Goal: Task Accomplishment & Management: Use online tool/utility

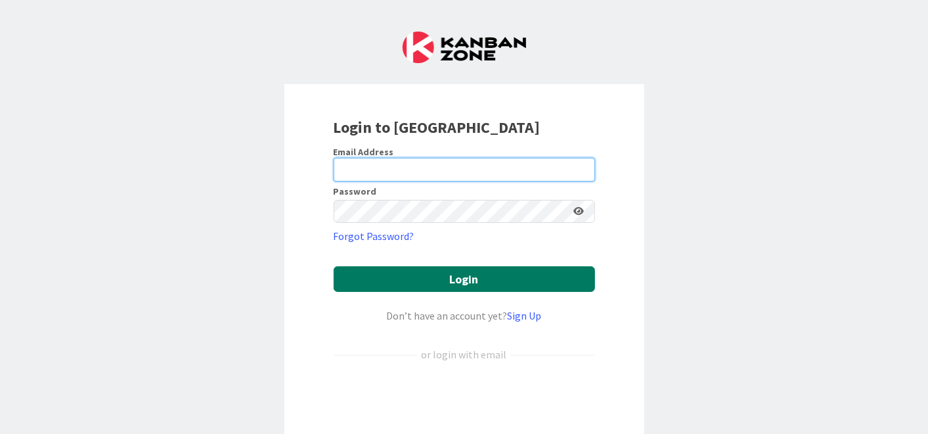
type input "[EMAIL_ADDRESS][DOMAIN_NAME]"
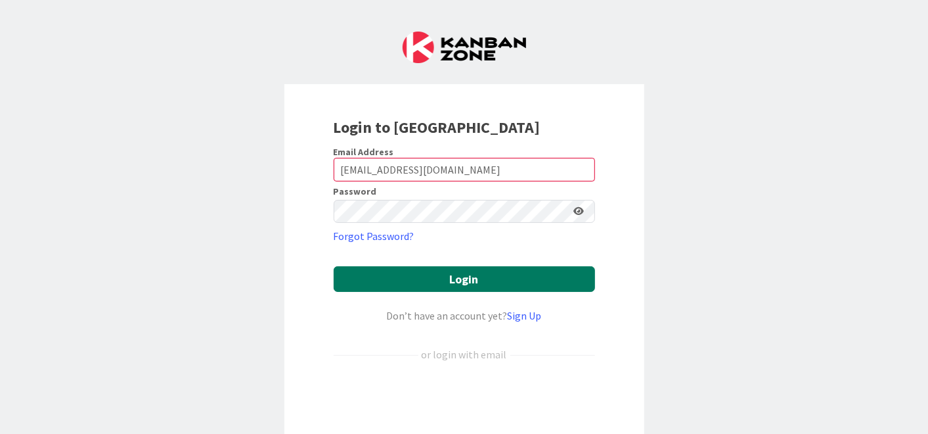
click at [443, 281] on button "Login" at bounding box center [465, 279] width 262 height 26
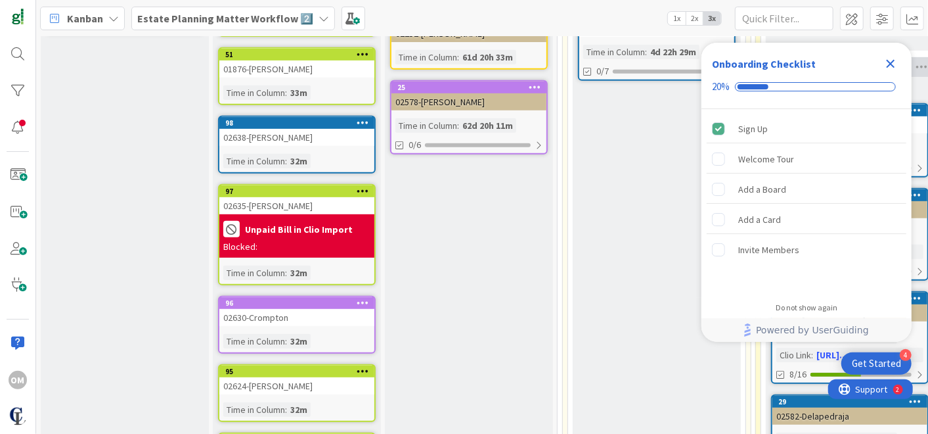
scroll to position [335, 0]
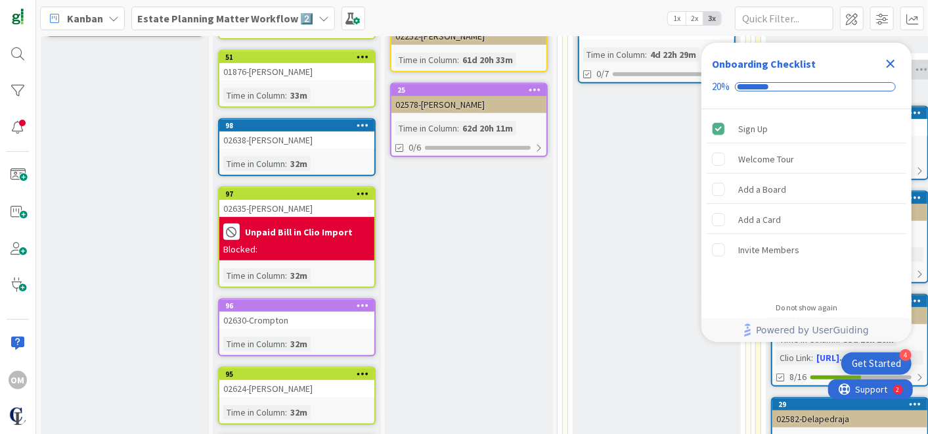
click at [891, 70] on icon "Close Checklist" at bounding box center [891, 64] width 16 height 16
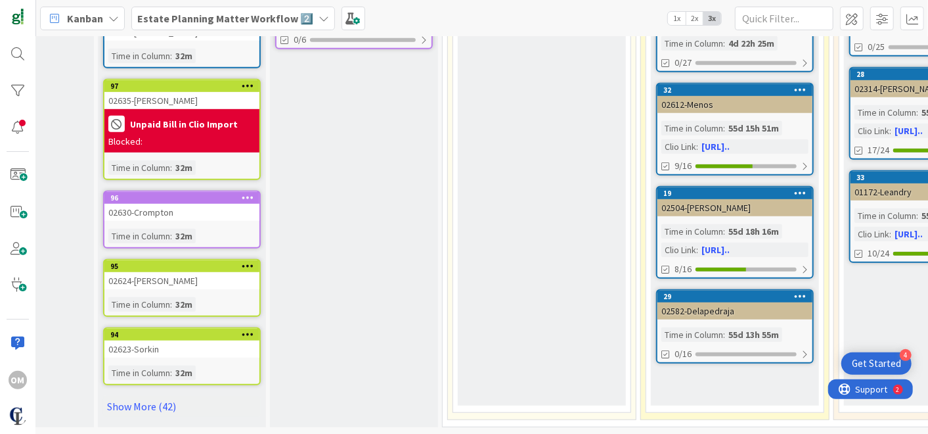
scroll to position [447, 116]
click at [156, 396] on link "Show More (42)" at bounding box center [181, 406] width 158 height 21
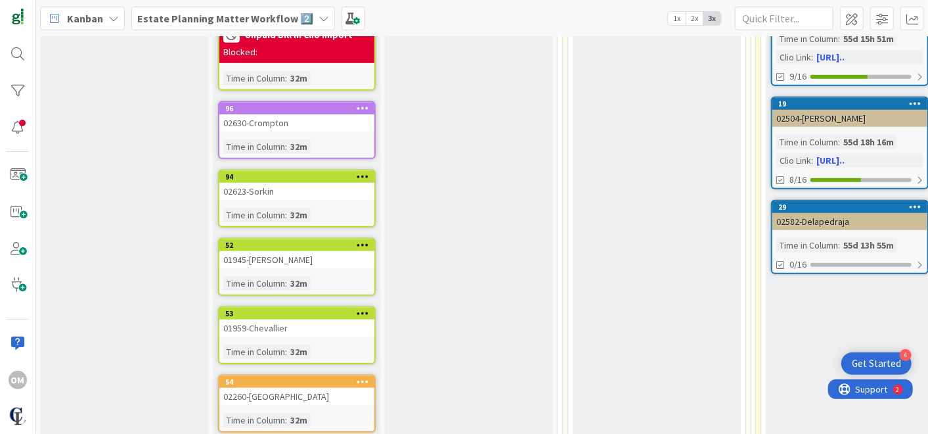
scroll to position [527, 0]
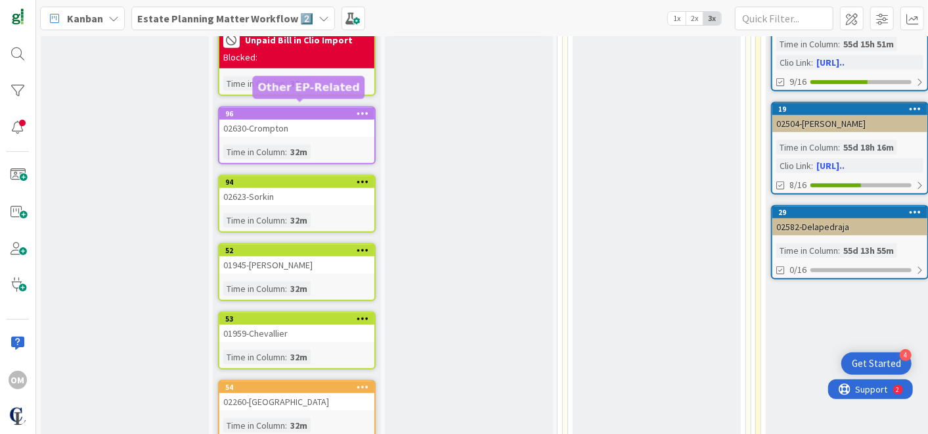
click at [272, 109] on div "96" at bounding box center [299, 113] width 149 height 9
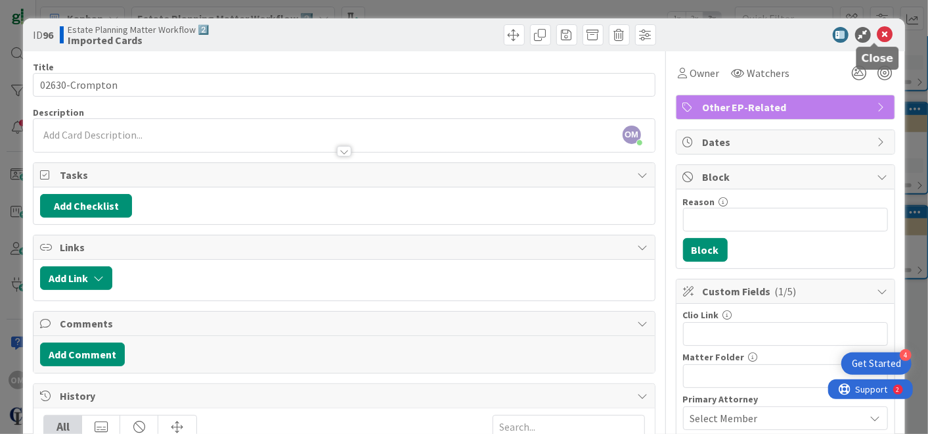
click at [878, 38] on icon at bounding box center [886, 35] width 16 height 16
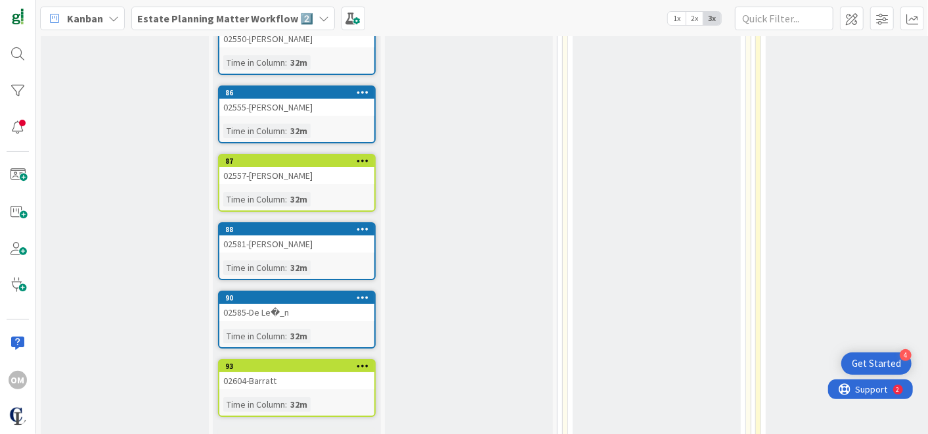
scroll to position [2716, 0]
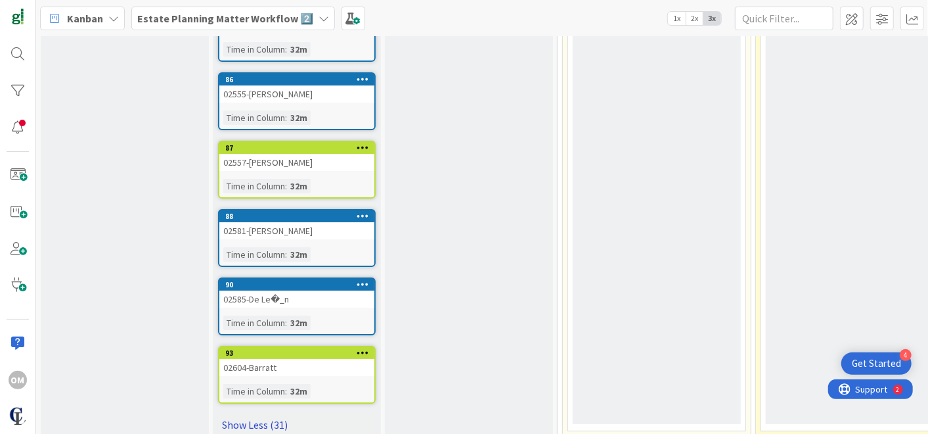
click at [265, 414] on link "Show Less (31)" at bounding box center [297, 424] width 158 height 21
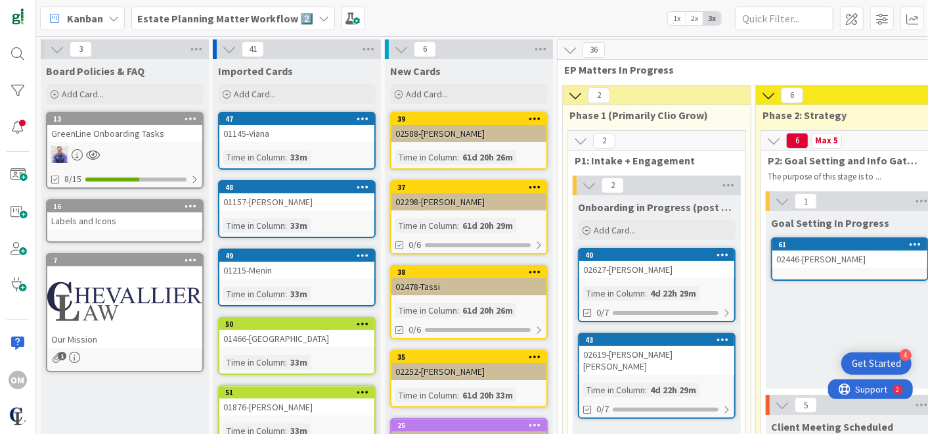
scroll to position [627, 0]
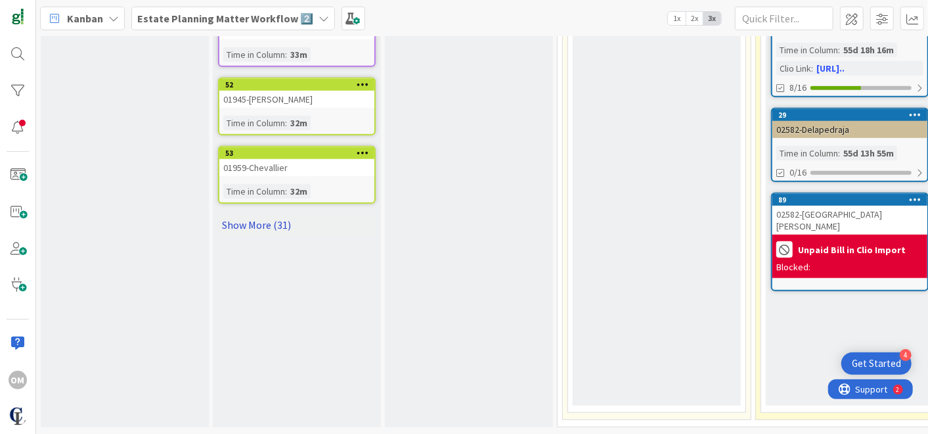
click at [252, 214] on link "Show More (31)" at bounding box center [297, 224] width 158 height 21
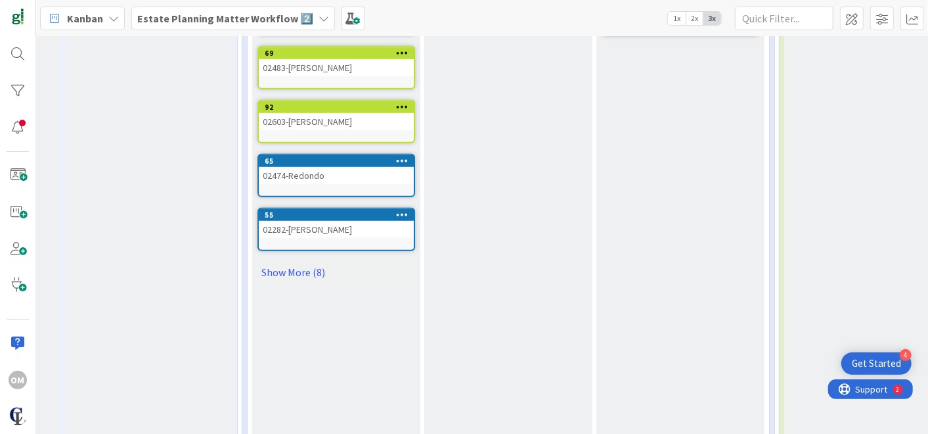
scroll to position [472, 2330]
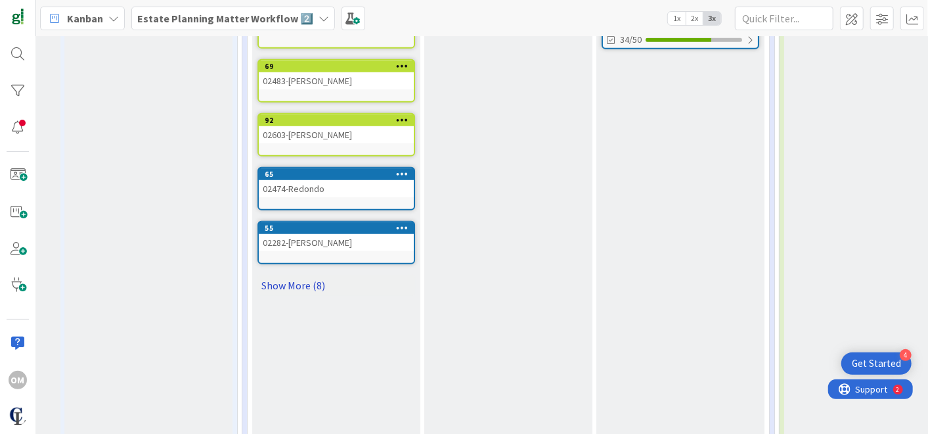
click at [291, 275] on link "Show More (8)" at bounding box center [337, 285] width 158 height 21
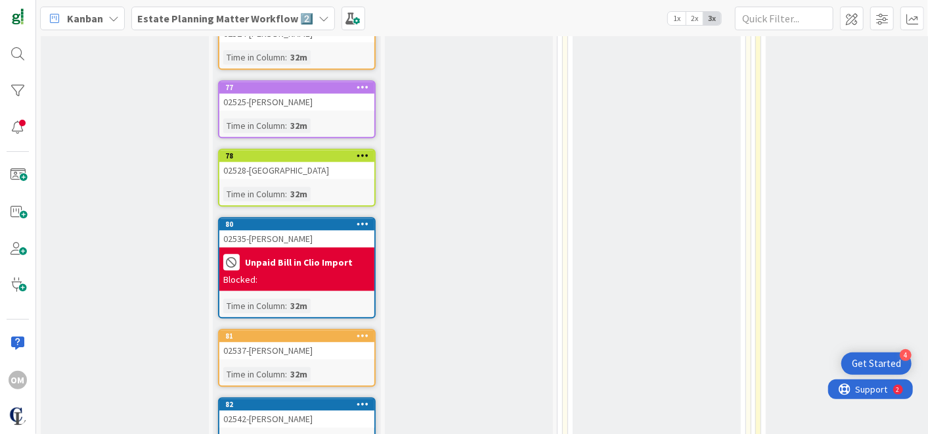
scroll to position [2132, 0]
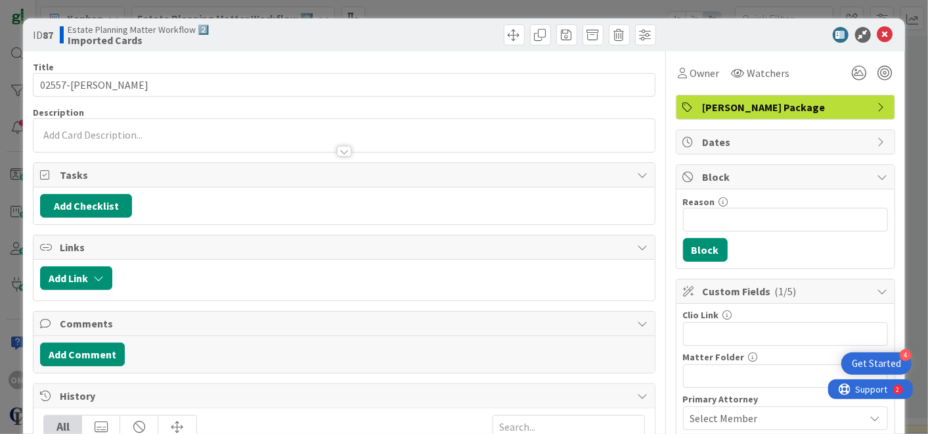
drag, startPoint x: 332, startPoint y: 304, endPoint x: 871, endPoint y: 35, distance: 602.1
click at [878, 35] on icon at bounding box center [886, 35] width 16 height 16
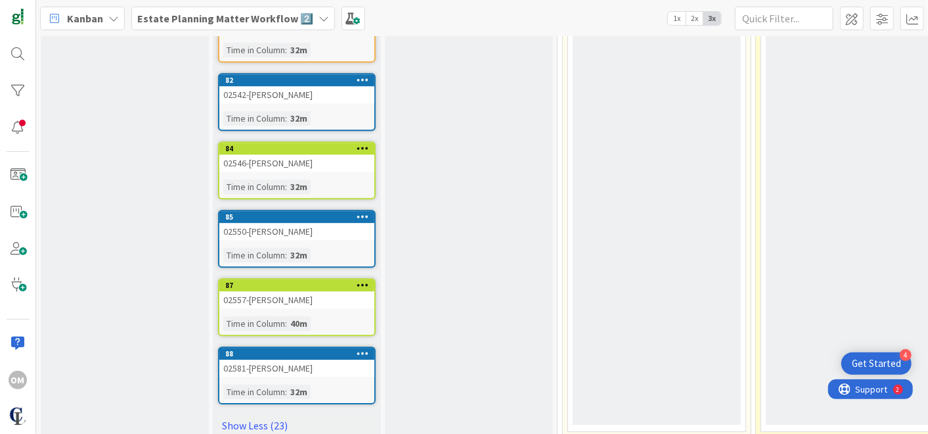
scroll to position [2125, 0]
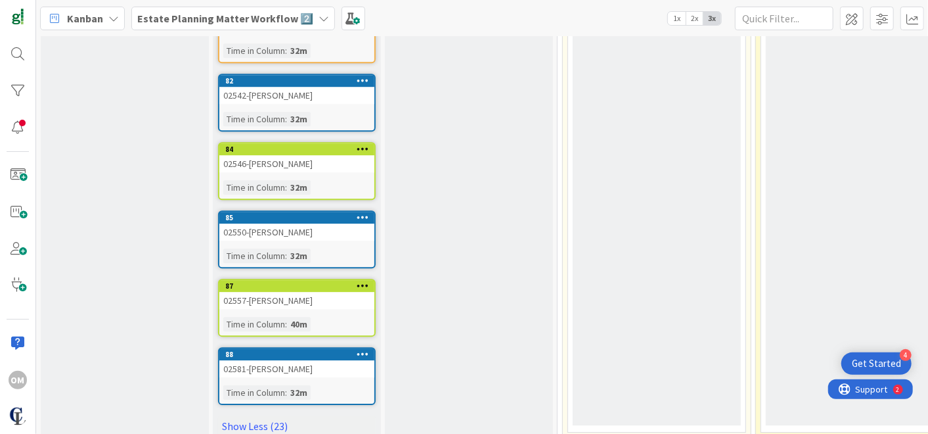
click at [281, 287] on div "87 02557-[PERSON_NAME] Time in [GEOGRAPHIC_DATA] : 40m" at bounding box center [297, 308] width 158 height 58
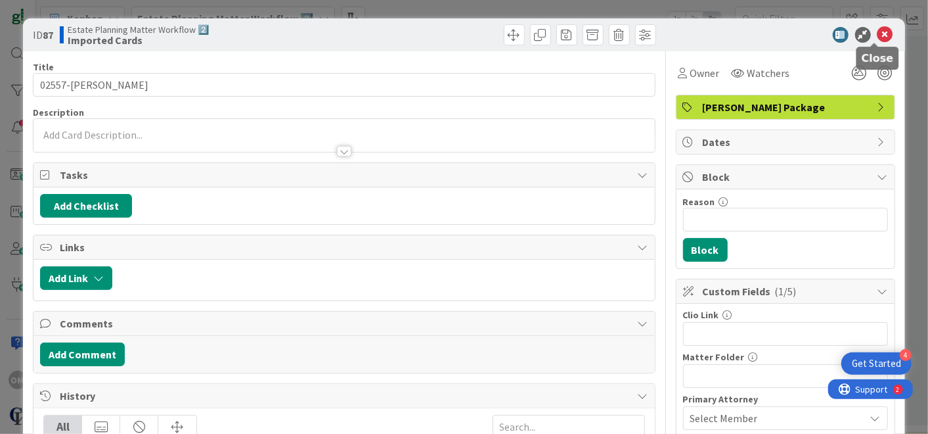
click at [878, 33] on icon at bounding box center [886, 35] width 16 height 16
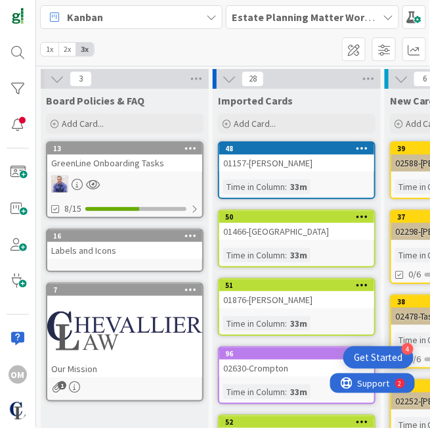
click at [49, 49] on span "1x" at bounding box center [50, 49] width 18 height 13
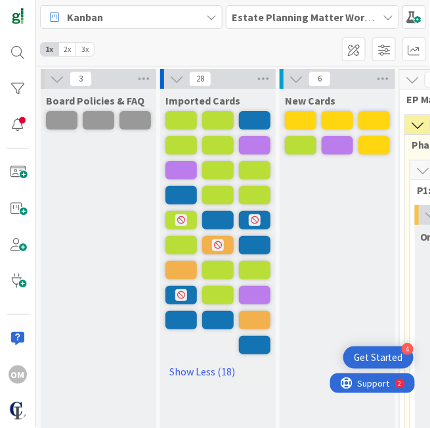
click at [66, 49] on span "2x" at bounding box center [67, 49] width 18 height 13
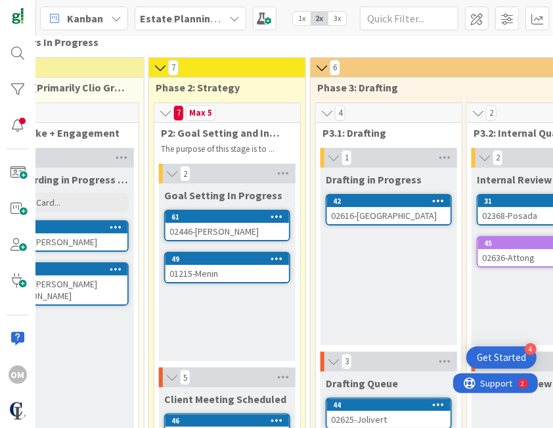
scroll to position [28, 480]
click at [235, 18] on icon at bounding box center [235, 18] width 11 height 11
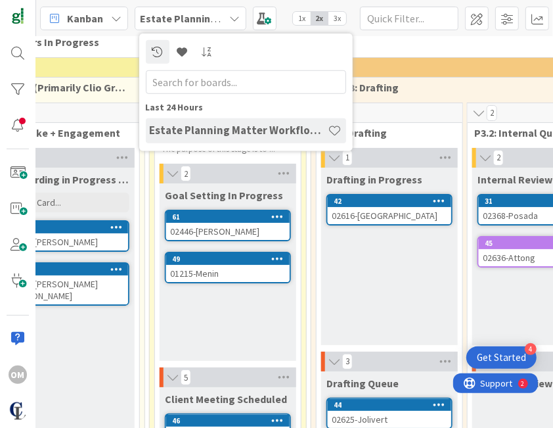
click at [430, 59] on div "6" at bounding box center [465, 68] width 308 height 20
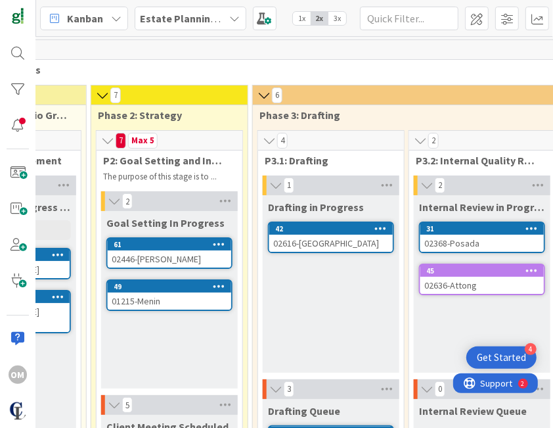
scroll to position [0, 232]
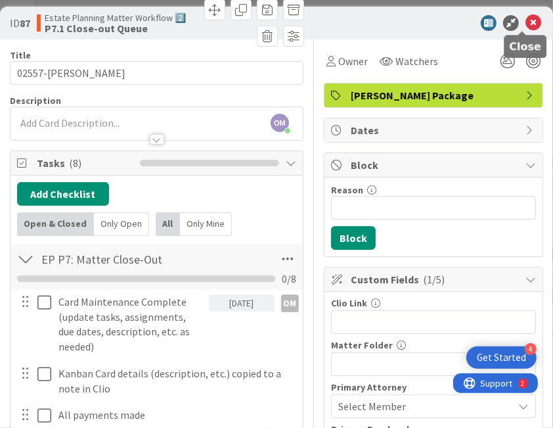
click at [527, 21] on icon at bounding box center [534, 23] width 16 height 16
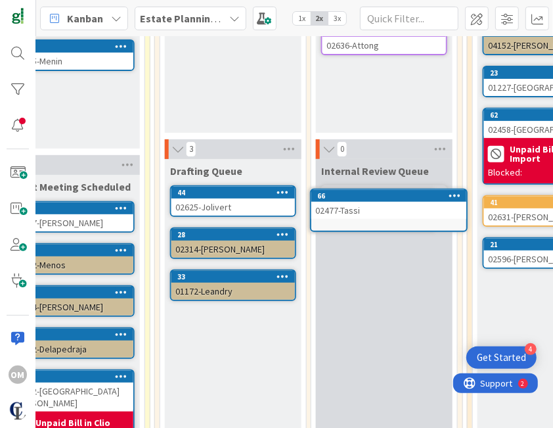
scroll to position [240, 650]
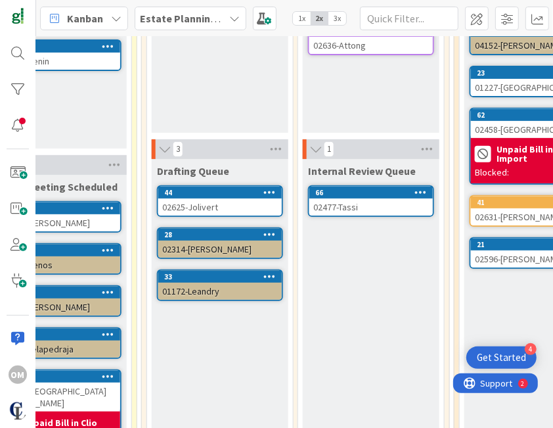
click at [428, 188] on div at bounding box center [421, 192] width 24 height 9
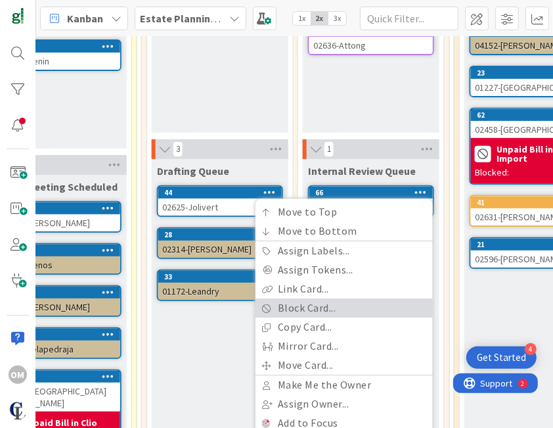
click at [300, 300] on link "Block Card..." at bounding box center [344, 307] width 177 height 19
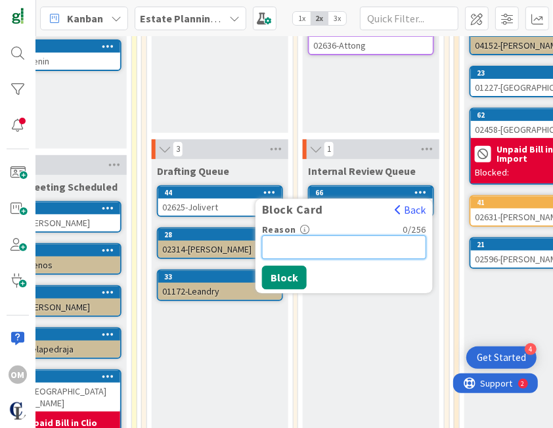
click at [321, 254] on input "Reason" at bounding box center [344, 247] width 164 height 24
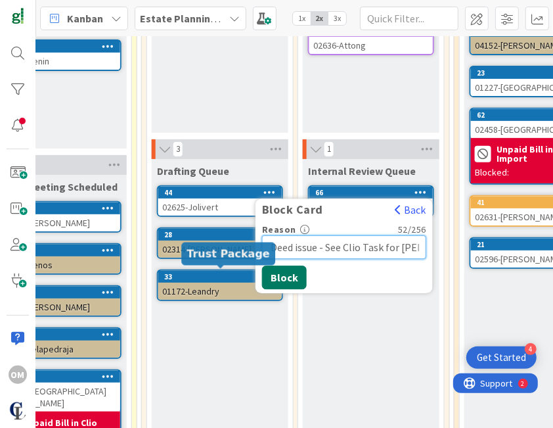
type input "Insufficiency of Deed issue - See Clio Task for [PERSON_NAME]"
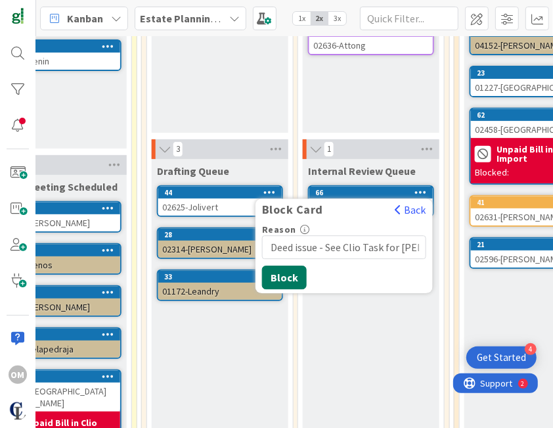
click at [292, 281] on button "Block" at bounding box center [284, 277] width 45 height 24
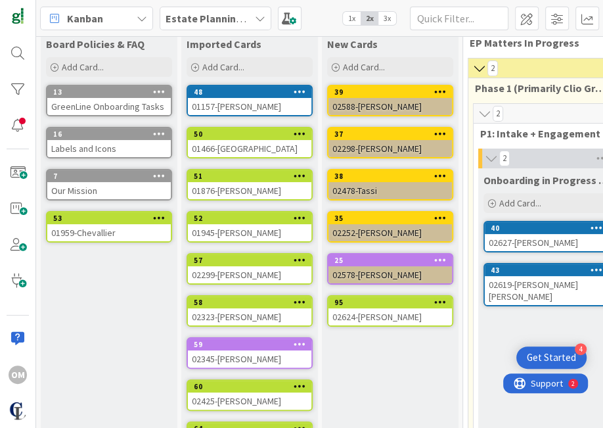
scroll to position [42, 0]
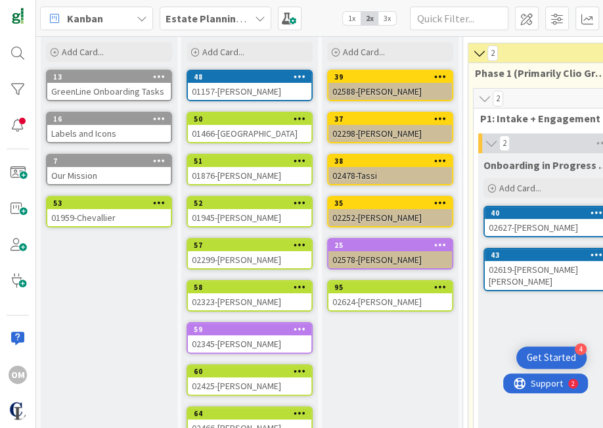
click at [306, 239] on div "57" at bounding box center [250, 245] width 124 height 12
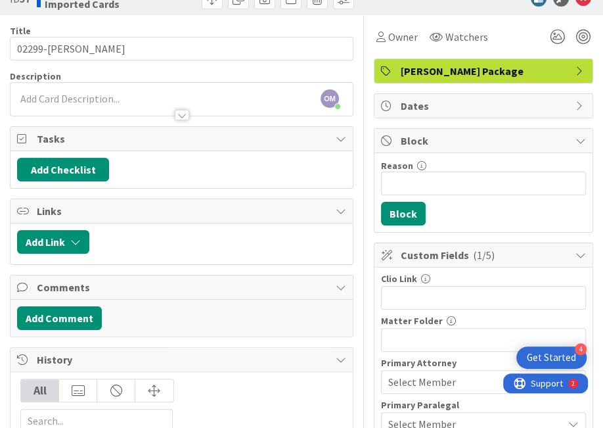
scroll to position [30, 0]
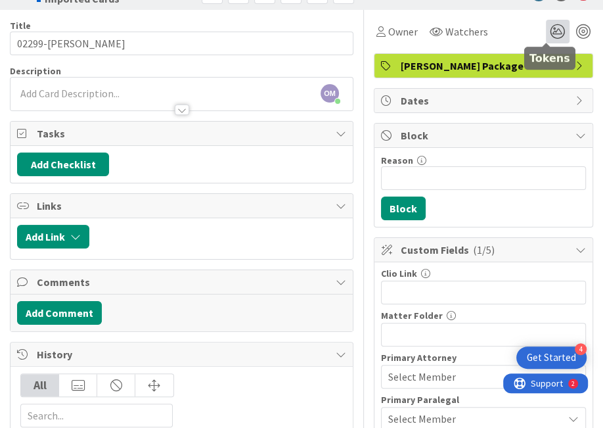
click at [546, 26] on icon at bounding box center [558, 32] width 24 height 24
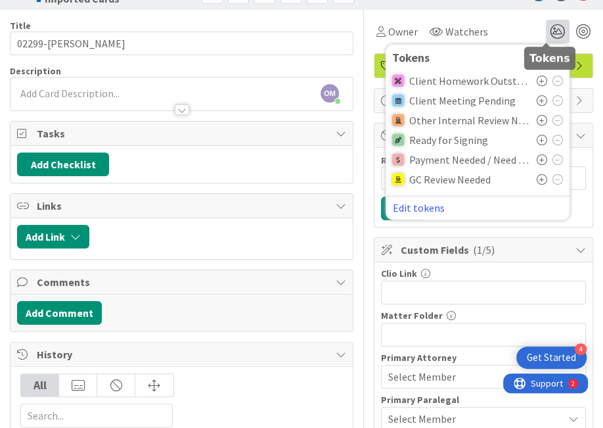
click at [546, 26] on icon at bounding box center [558, 32] width 24 height 24
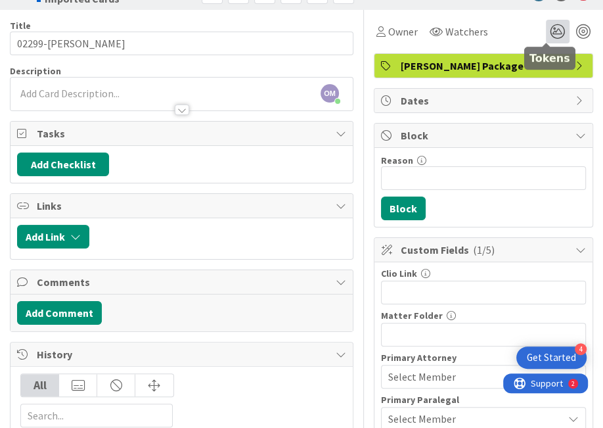
click at [548, 30] on icon at bounding box center [558, 32] width 24 height 24
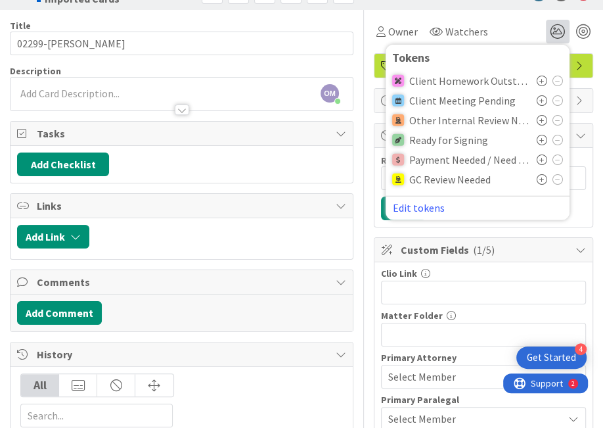
click at [537, 120] on icon at bounding box center [542, 120] width 11 height 11
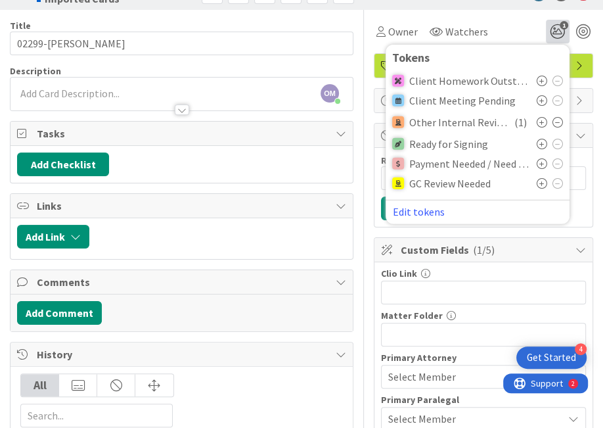
click at [583, 217] on div "ID 57 Estate Planning Matter Workflow 2️⃣ Imported Cards Title 14 / 128 02299-[…" at bounding box center [301, 295] width 603 height 637
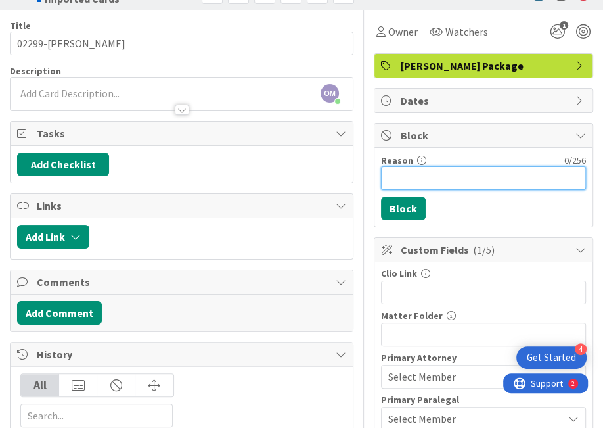
click at [461, 179] on input "Reason" at bounding box center [483, 178] width 205 height 24
type input "U"
type input "R"
type input "[PERSON_NAME] to provide case update - Ready to close?"
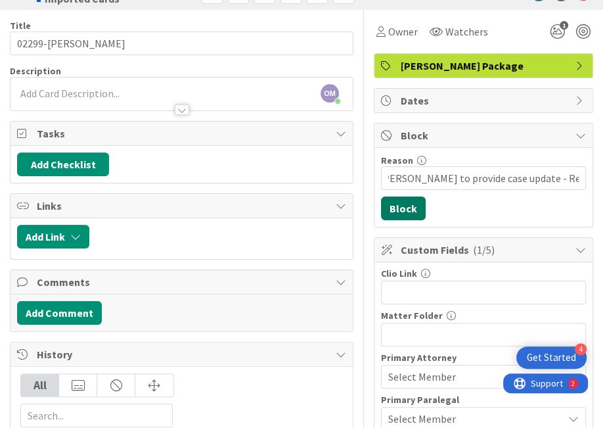
scroll to position [0, 0]
click at [399, 204] on button "Block" at bounding box center [403, 208] width 45 height 24
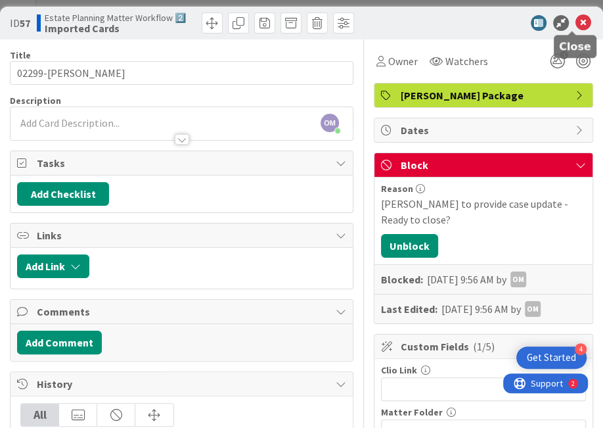
click at [576, 23] on icon at bounding box center [584, 23] width 16 height 16
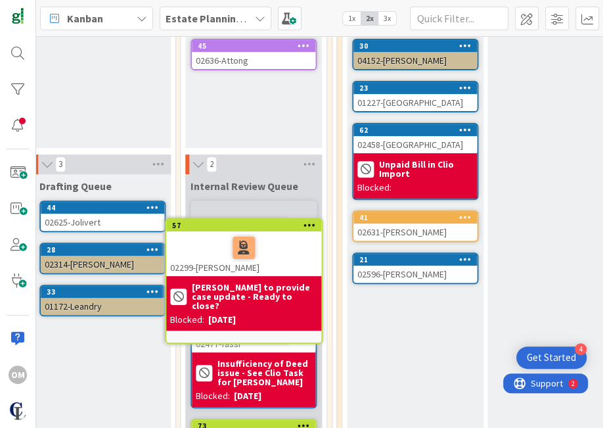
scroll to position [225, 765]
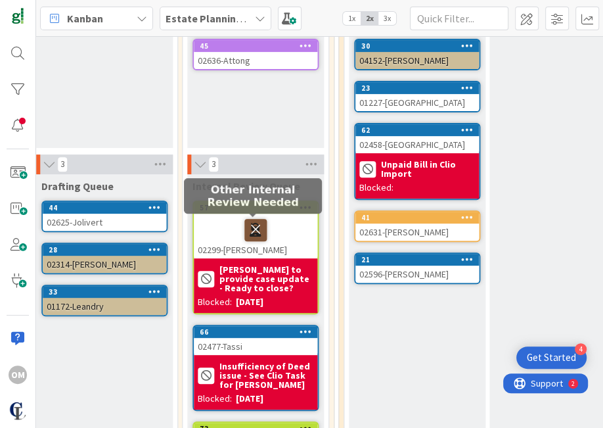
click at [250, 227] on icon at bounding box center [255, 229] width 22 height 21
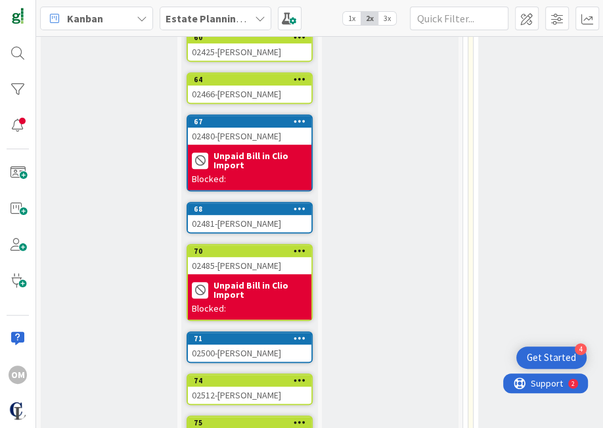
scroll to position [332, 0]
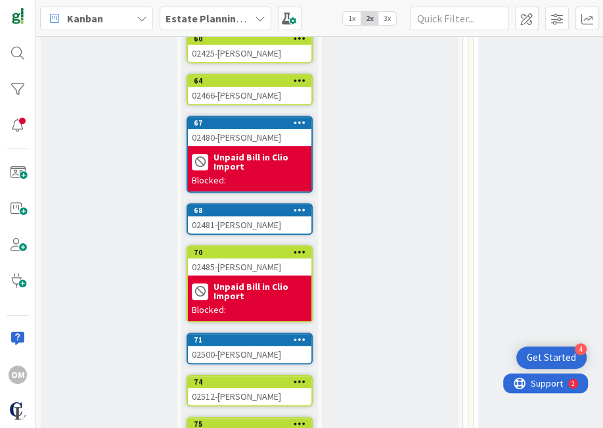
click at [302, 205] on icon at bounding box center [300, 209] width 12 height 9
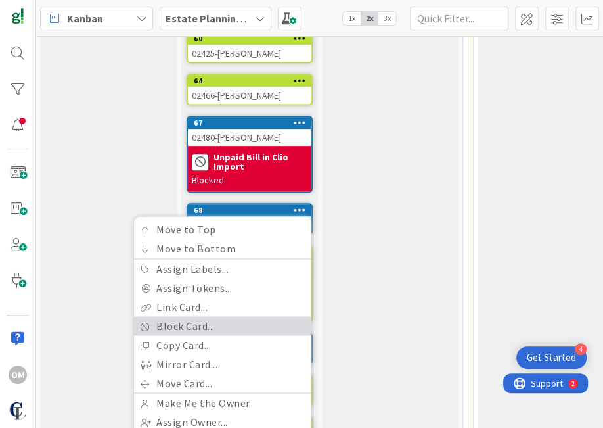
click at [162, 317] on link "Block Card..." at bounding box center [222, 325] width 177 height 19
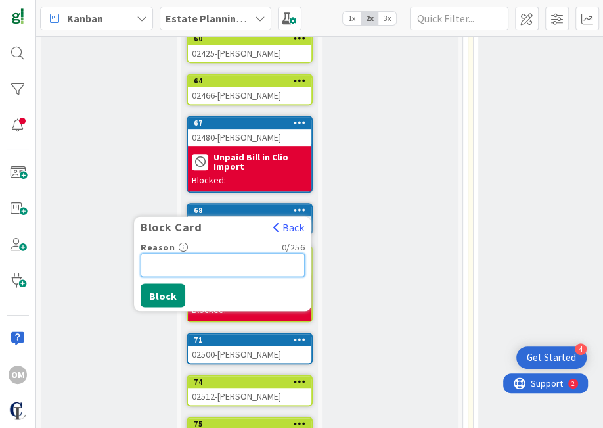
click at [205, 258] on input "Reason" at bounding box center [223, 265] width 164 height 24
click at [262, 260] on input "[PERSON_NAME] to review billing issue - client is paid otherwise." at bounding box center [223, 265] width 164 height 24
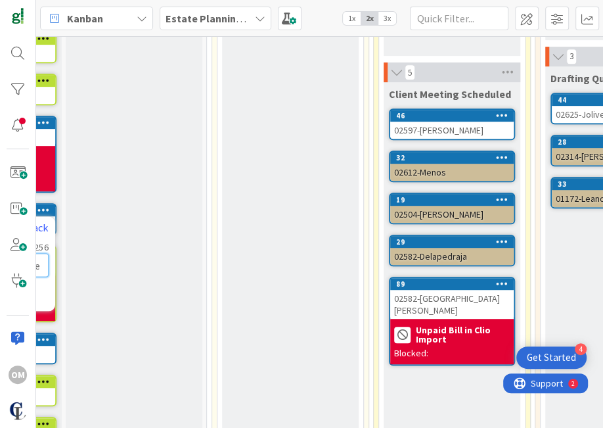
scroll to position [332, 9]
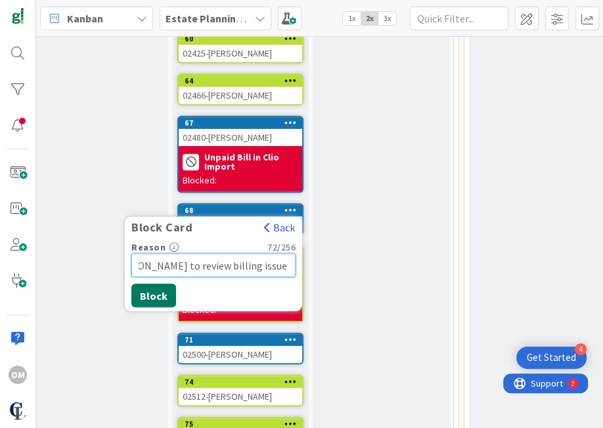
type input "[PERSON_NAME] to review billing issue for CL records - client is paid otherwise."
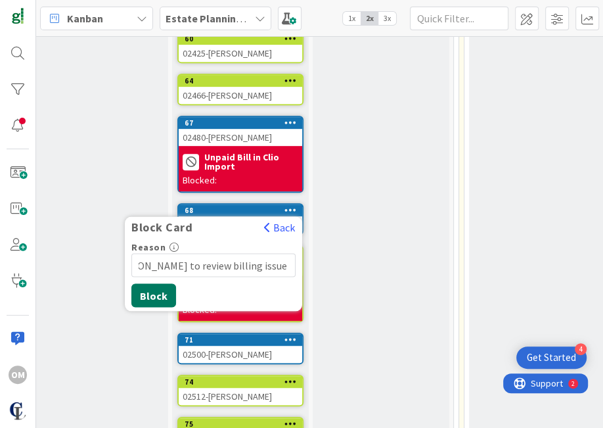
click at [151, 284] on button "Block" at bounding box center [153, 295] width 45 height 24
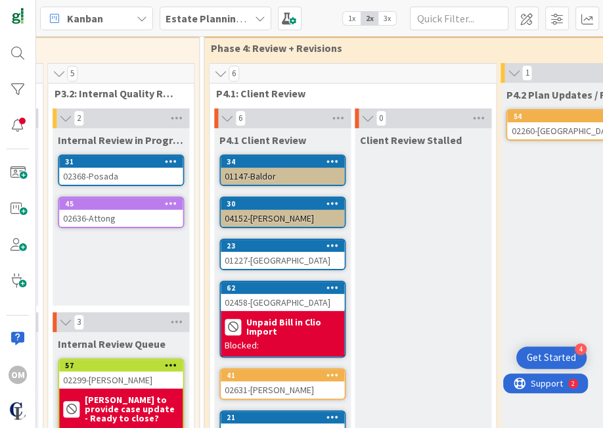
scroll to position [67, 826]
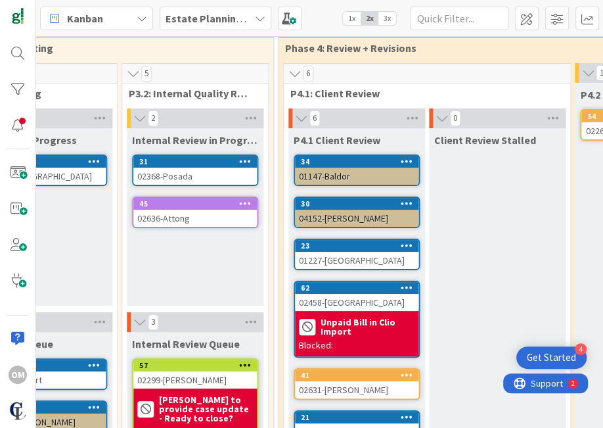
click at [157, 206] on div "45" at bounding box center [195, 204] width 124 height 12
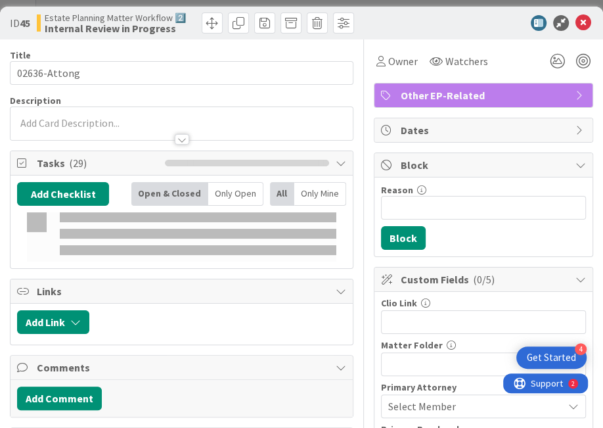
click at [576, 23] on icon at bounding box center [584, 23] width 16 height 16
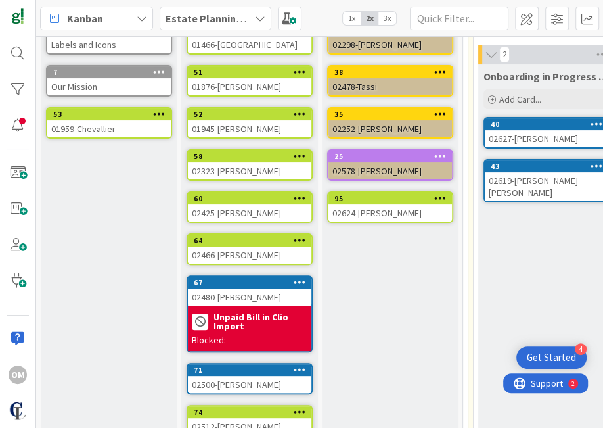
scroll to position [60, 0]
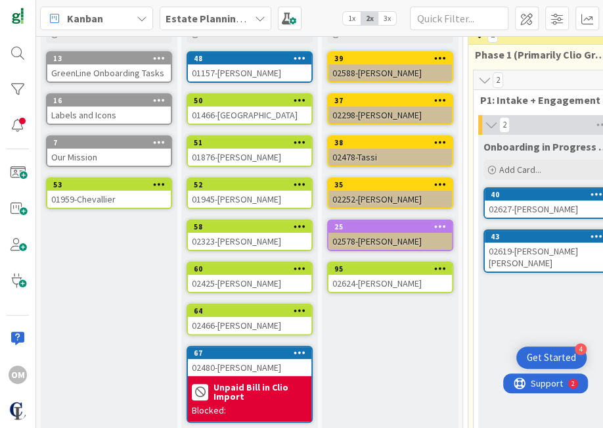
click at [142, 20] on icon at bounding box center [142, 18] width 11 height 11
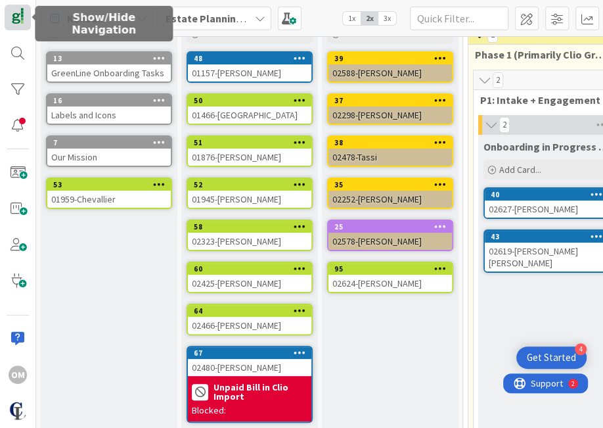
click at [16, 22] on img at bounding box center [18, 17] width 18 height 18
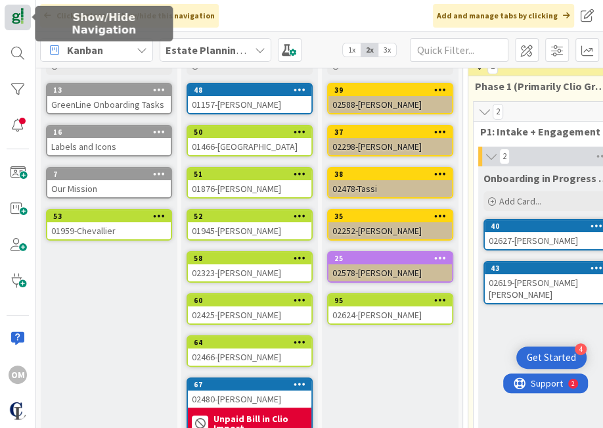
click at [16, 22] on img at bounding box center [18, 17] width 18 height 18
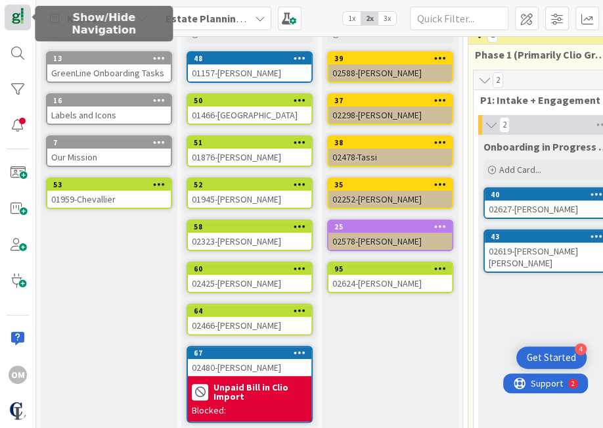
click at [16, 22] on img at bounding box center [18, 17] width 18 height 18
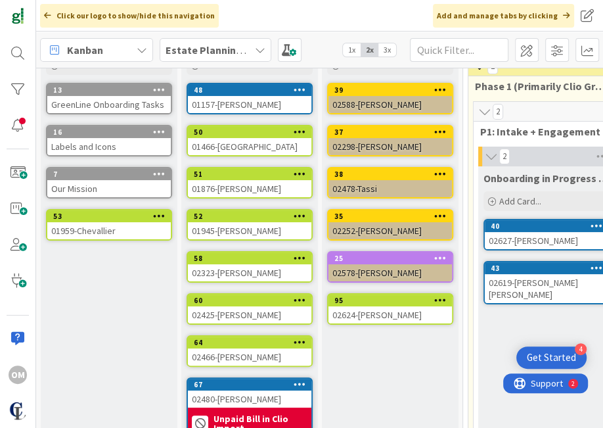
scroll to position [0, 0]
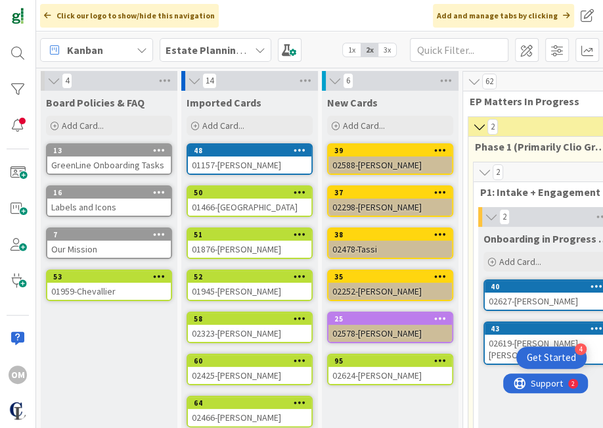
click at [3, 14] on div "OM" at bounding box center [18, 214] width 36 height 428
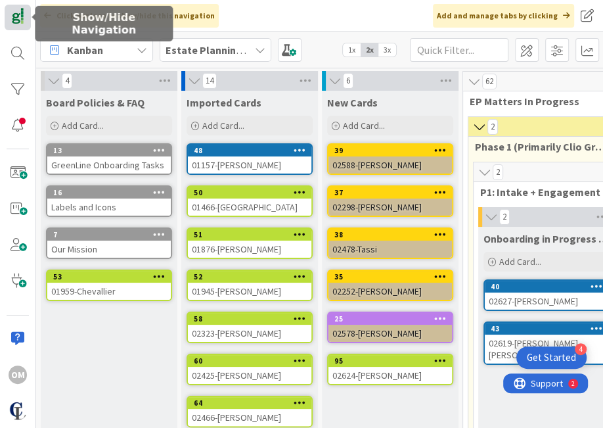
click at [17, 18] on img at bounding box center [18, 17] width 18 height 18
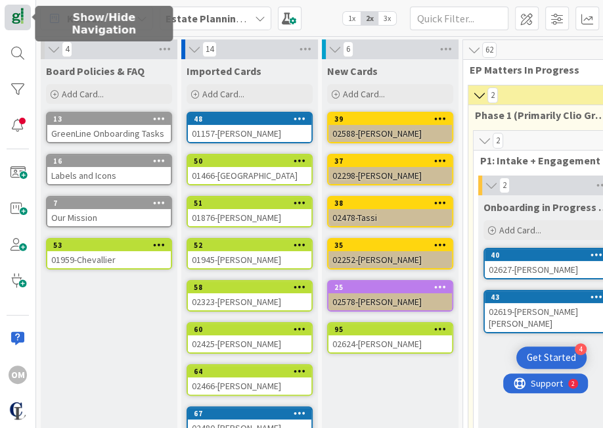
click at [17, 18] on img at bounding box center [18, 17] width 18 height 18
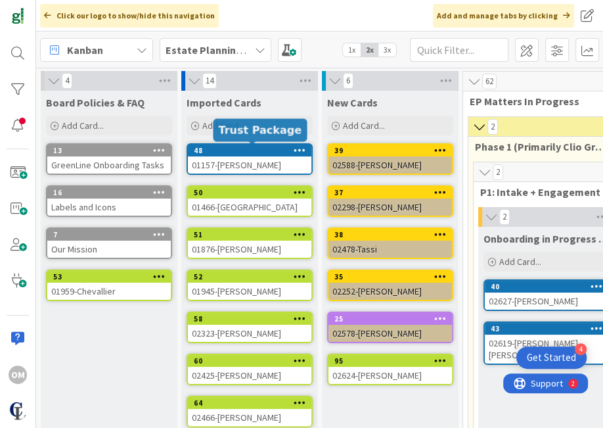
scroll to position [87, 0]
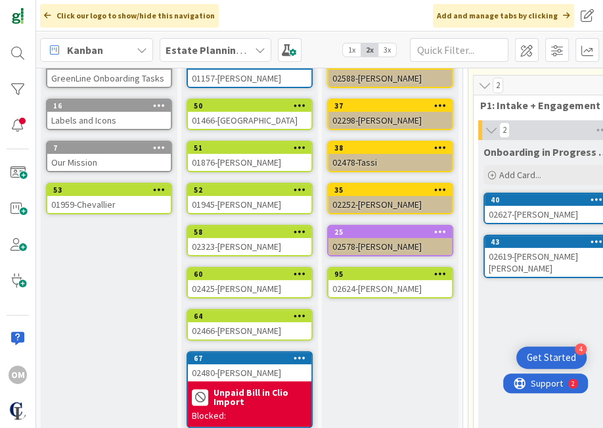
click at [387, 50] on span "3x" at bounding box center [387, 49] width 18 height 13
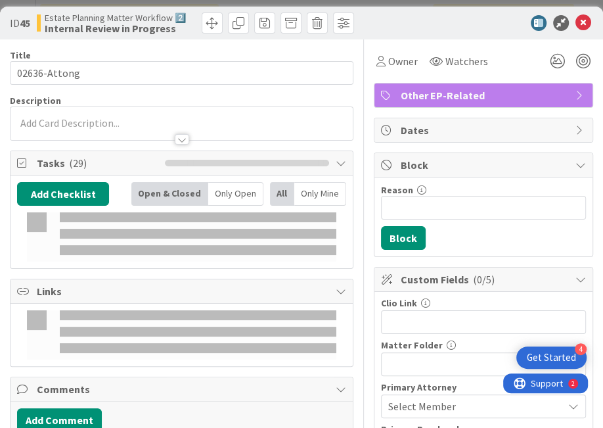
click at [576, 26] on icon at bounding box center [584, 23] width 16 height 16
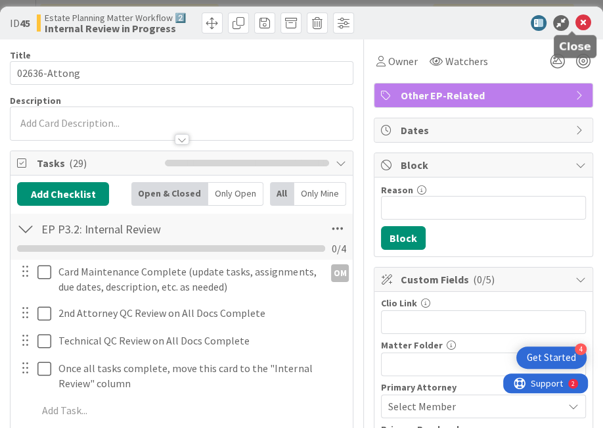
click at [576, 26] on icon at bounding box center [584, 23] width 16 height 16
